Goal: Information Seeking & Learning: Understand process/instructions

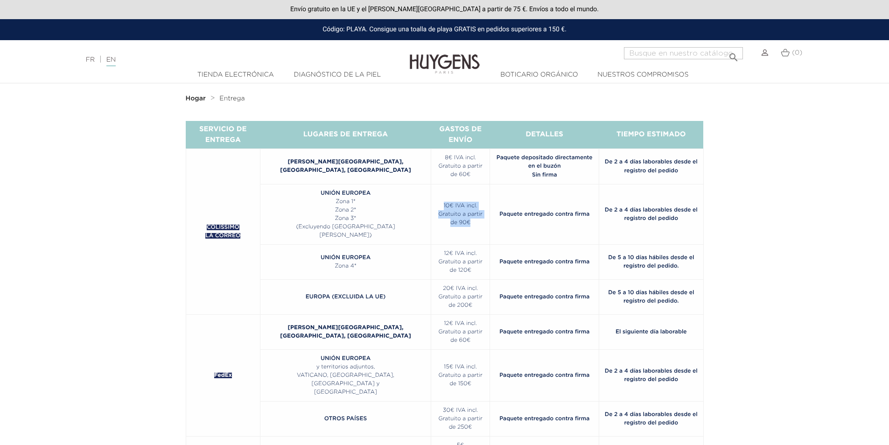
drag, startPoint x: 432, startPoint y: 226, endPoint x: 396, endPoint y: 204, distance: 41.5
click at [431, 204] on td "10€ IVA incl. Gratuito a partir de 90€" at bounding box center [460, 214] width 59 height 60
click at [518, 217] on font "Paquete entregado contra firma" at bounding box center [545, 214] width 90 height 6
click at [560, 217] on font "Paquete entregado contra firma" at bounding box center [545, 214] width 90 height 6
drag, startPoint x: 596, startPoint y: 212, endPoint x: 683, endPoint y: 212, distance: 87.8
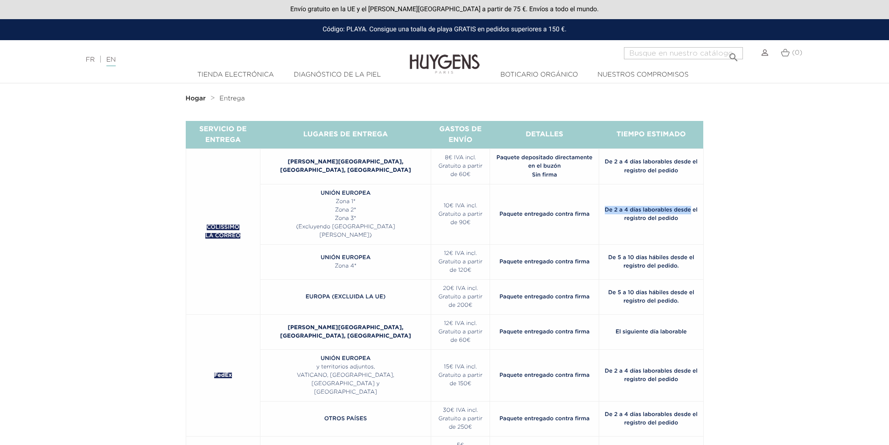
click at [683, 212] on td "De 2 a 4 días laborables desde el registro del pedido" at bounding box center [651, 214] width 104 height 60
drag, startPoint x: 404, startPoint y: 205, endPoint x: 443, endPoint y: 232, distance: 46.7
click at [443, 232] on td "10€ IVA incl. Gratuito a partir de 90€" at bounding box center [460, 214] width 59 height 60
click at [438, 215] on font "Gratuito a partir de 90€" at bounding box center [460, 218] width 44 height 14
click at [431, 202] on td "10€ IVA incl. Gratuito a partir de 90€" at bounding box center [460, 214] width 59 height 60
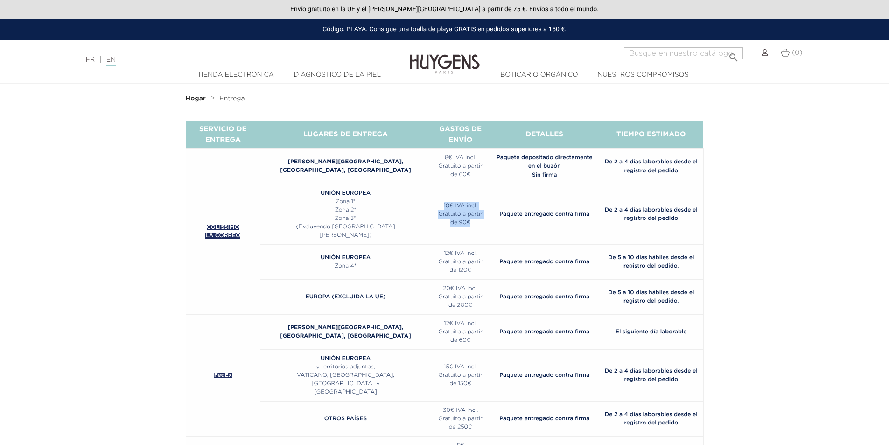
drag, startPoint x: 404, startPoint y: 206, endPoint x: 442, endPoint y: 230, distance: 44.5
click at [442, 230] on td "10€ IVA incl. Gratuito a partir de 90€" at bounding box center [460, 214] width 59 height 60
